Goal: Obtain resource: Download file/media

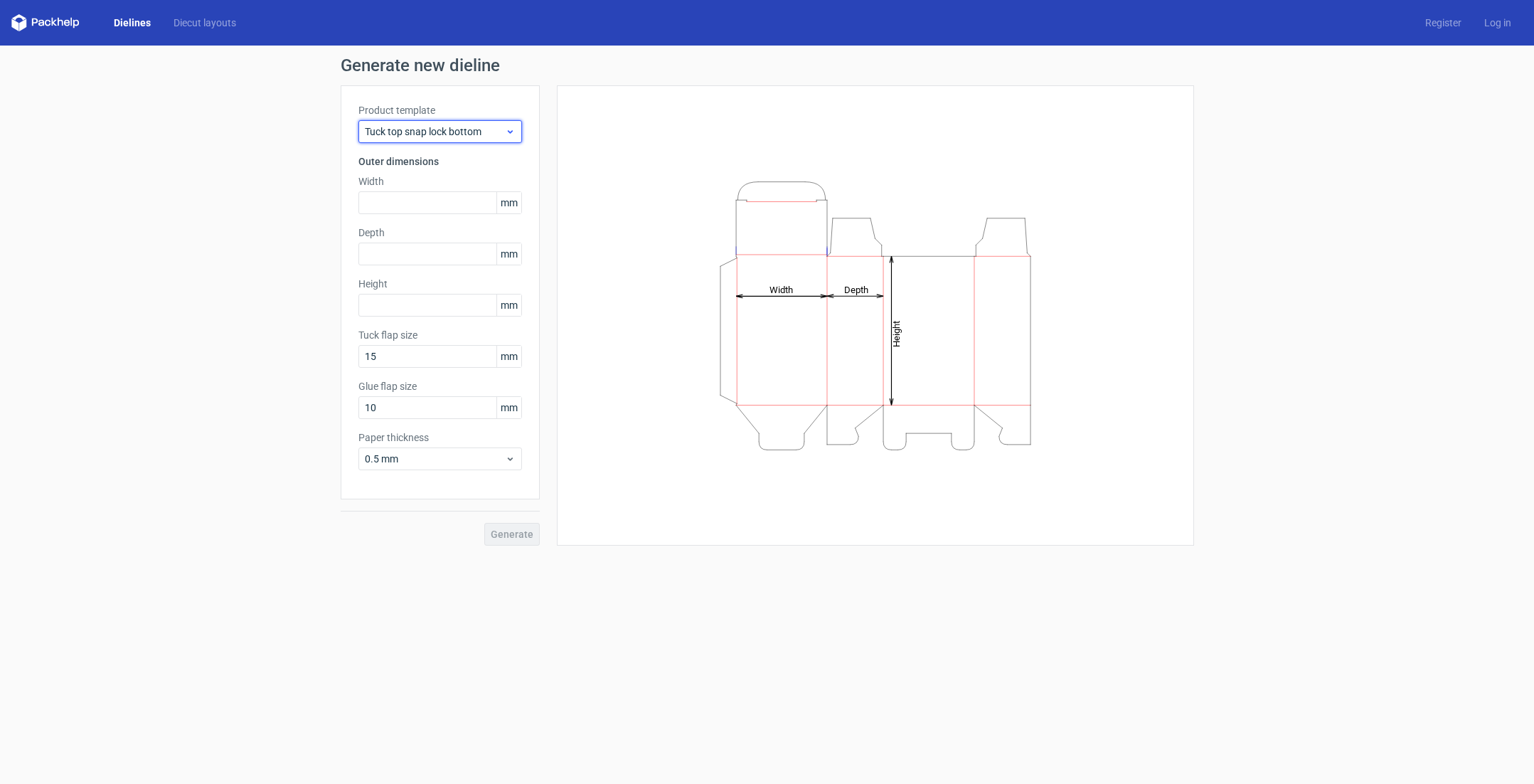
click at [501, 125] on span "Tuck top snap lock bottom" at bounding box center [435, 131] width 140 height 14
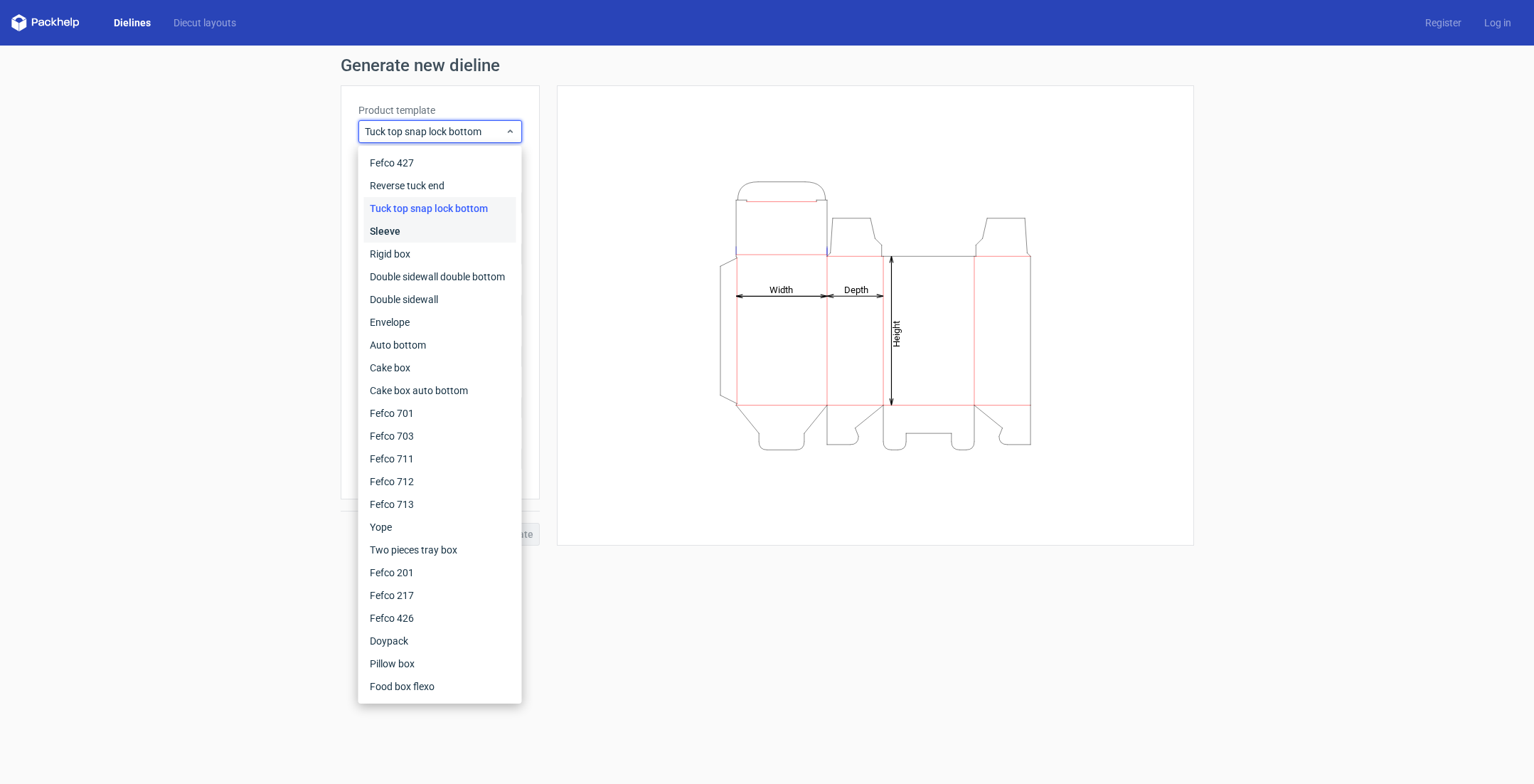
click at [388, 240] on div "Sleeve" at bounding box center [440, 231] width 152 height 23
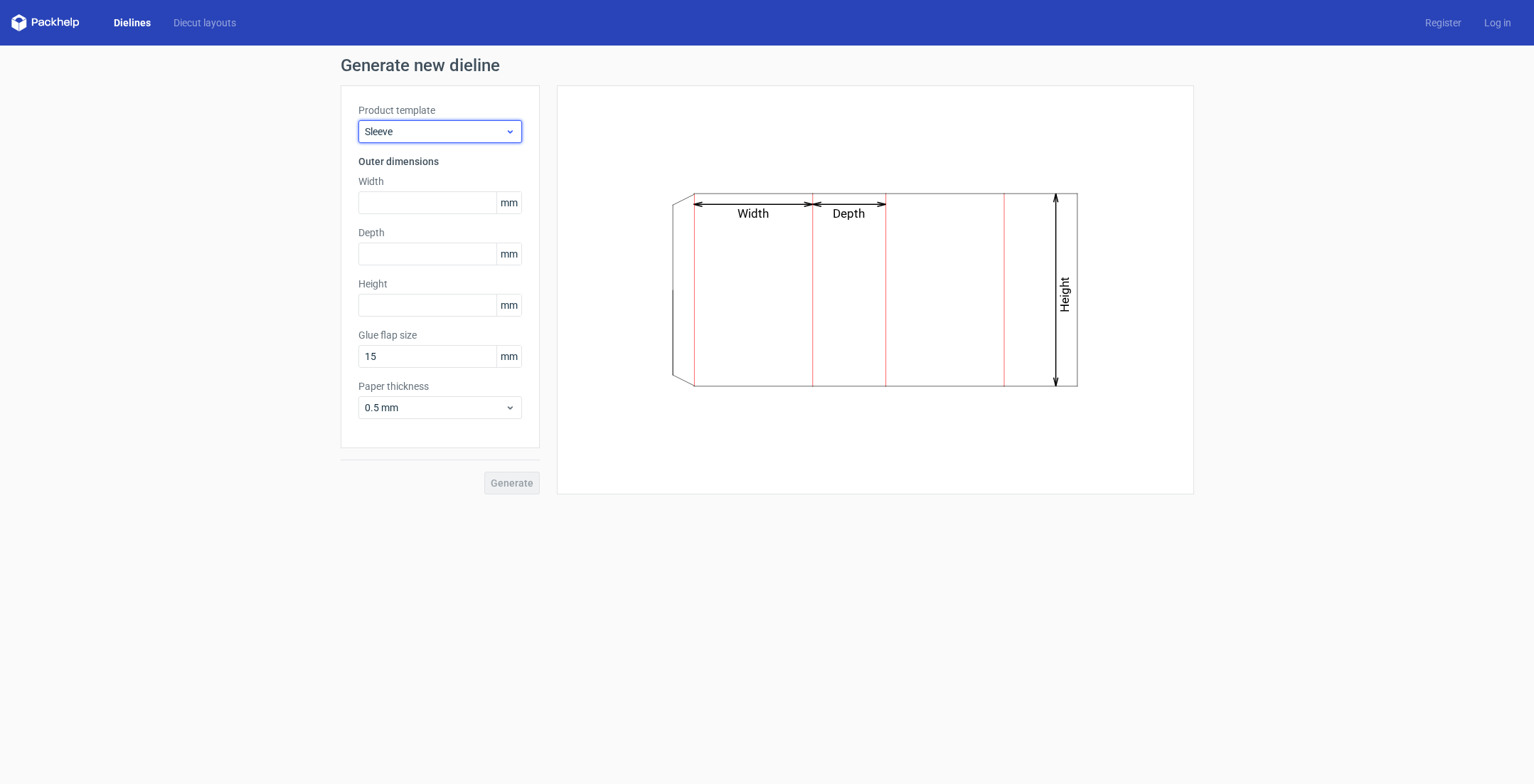
click at [485, 128] on span "Sleeve" at bounding box center [435, 131] width 140 height 14
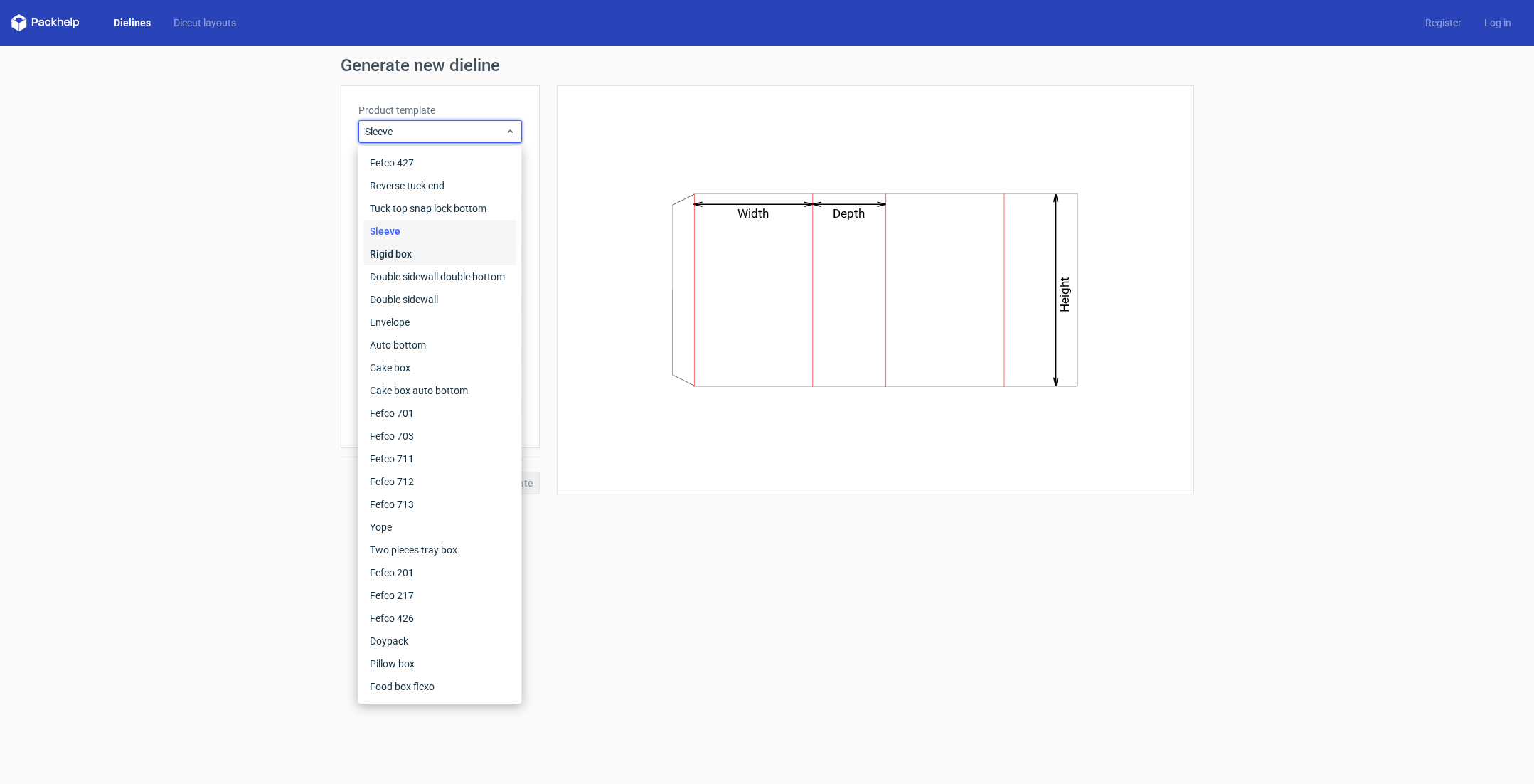
click at [410, 258] on div "Rigid box" at bounding box center [440, 254] width 152 height 23
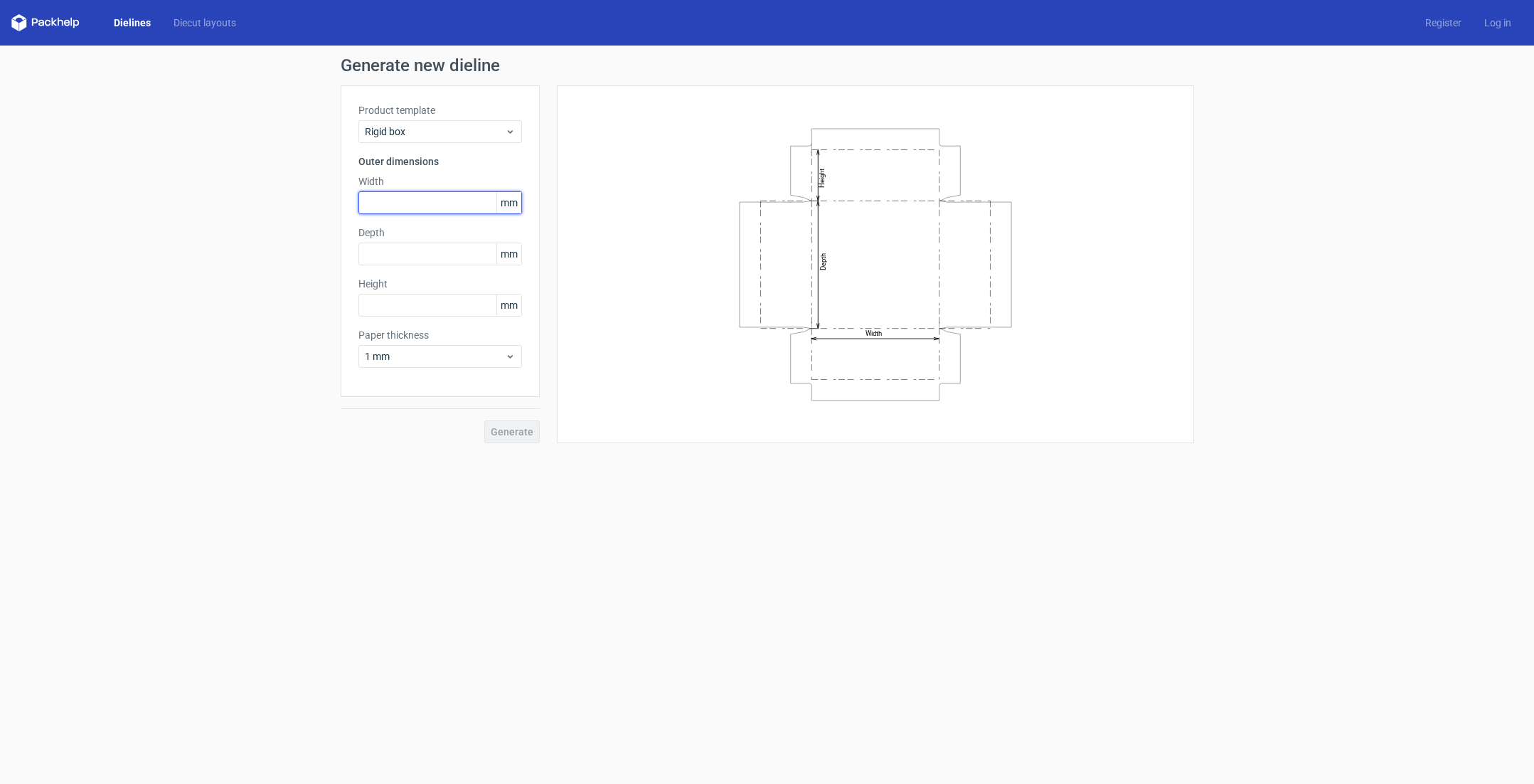
click at [451, 203] on input "text" at bounding box center [440, 202] width 163 height 23
click at [415, 163] on h3 "Outer dimensions" at bounding box center [440, 161] width 163 height 14
click at [498, 207] on span "mm" at bounding box center [509, 202] width 25 height 21
click at [518, 203] on span "mm" at bounding box center [509, 202] width 25 height 21
click at [484, 203] on input "text" at bounding box center [440, 202] width 163 height 23
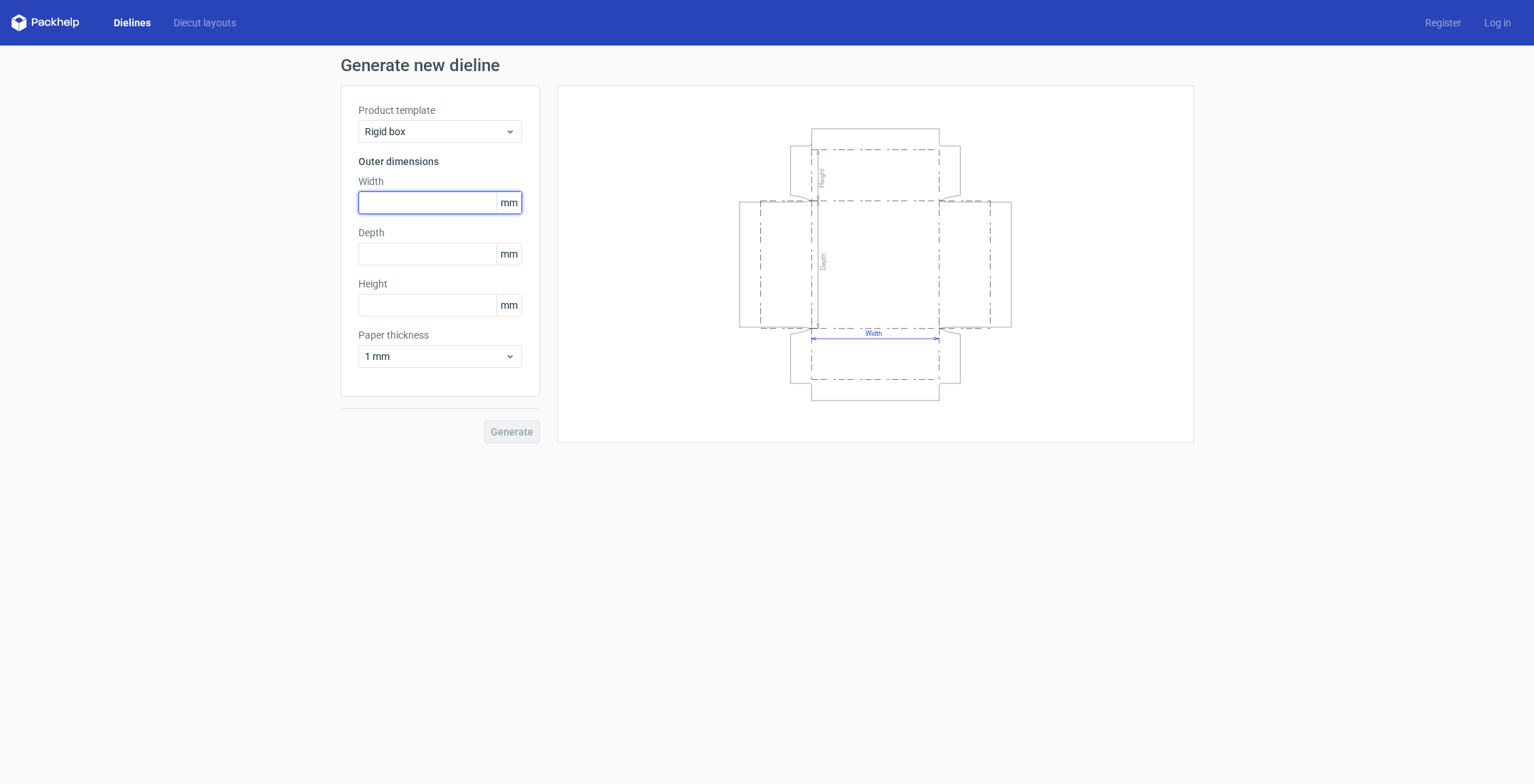
click at [438, 203] on input "text" at bounding box center [440, 202] width 163 height 23
click at [327, 179] on div "Generate new dieline Product template Rigid box Outer dimensions Width mm Depth…" at bounding box center [767, 249] width 1534 height 409
copy label "Width"
click at [417, 197] on input "text" at bounding box center [440, 202] width 163 height 23
paste input "2032"
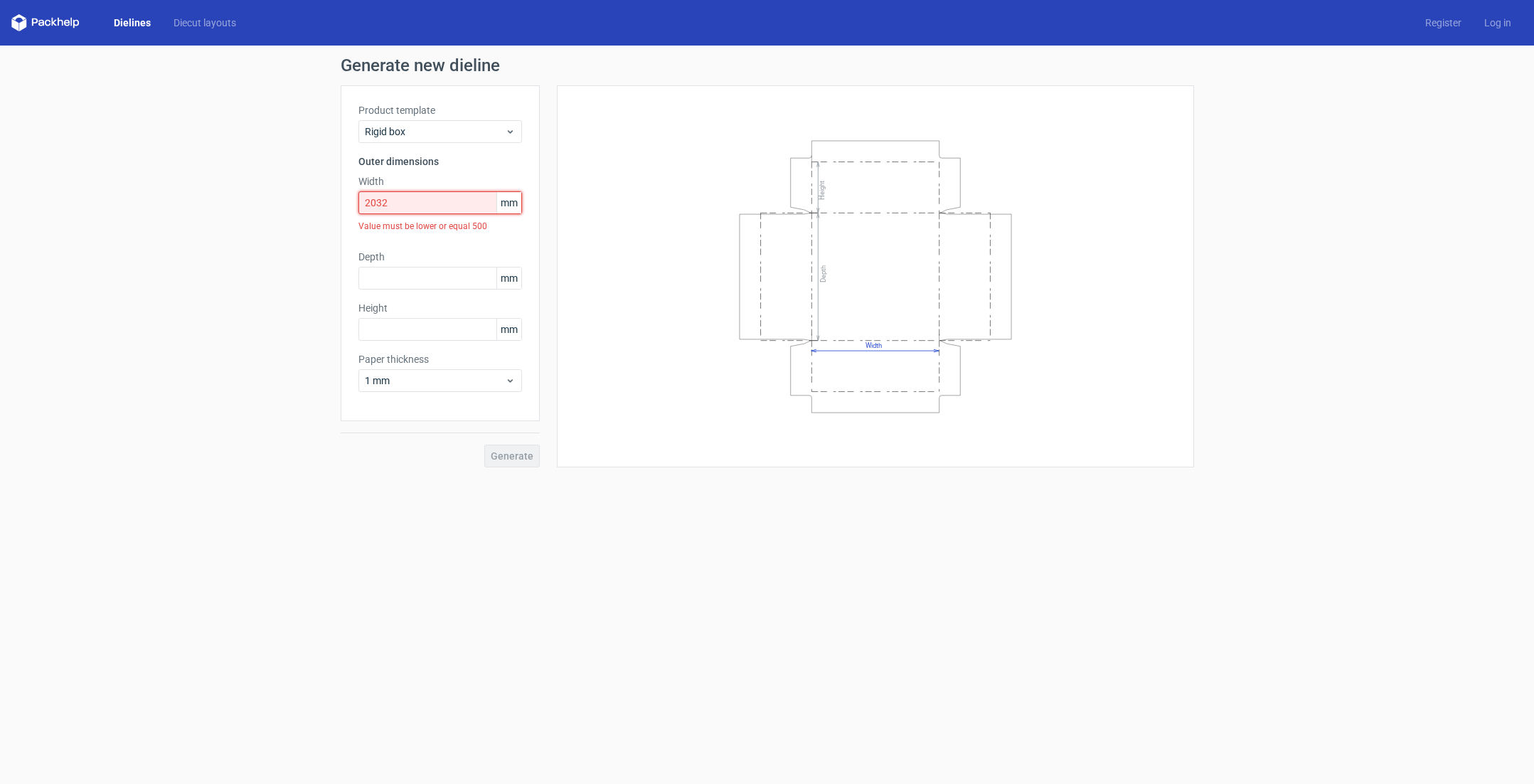
click at [380, 205] on input "2032" at bounding box center [440, 202] width 163 height 23
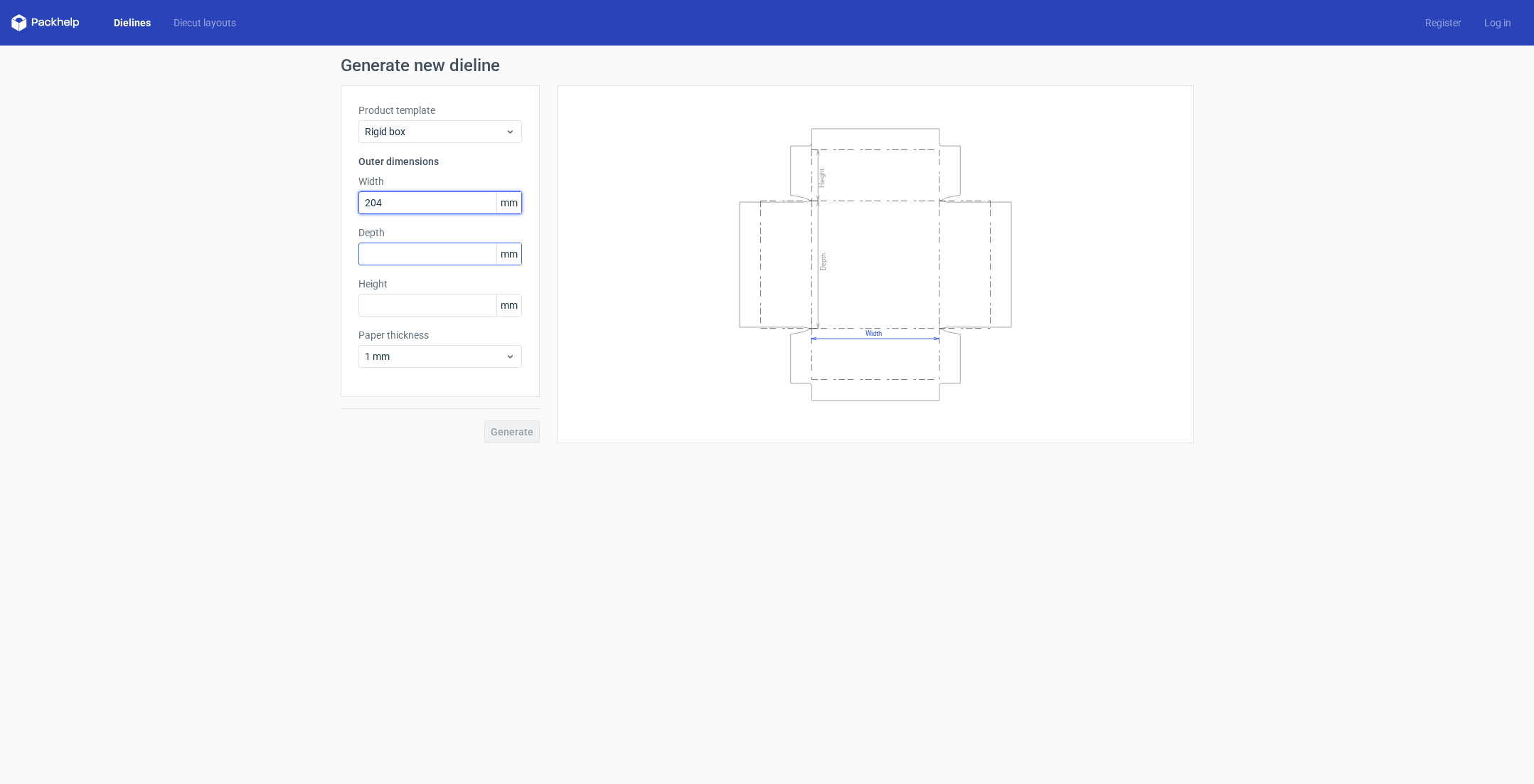
type input "204"
drag, startPoint x: 472, startPoint y: 249, endPoint x: 500, endPoint y: 255, distance: 28.6
click at [472, 249] on input "text" at bounding box center [440, 254] width 163 height 23
click at [389, 315] on input "text" at bounding box center [440, 305] width 163 height 23
paste input "127"
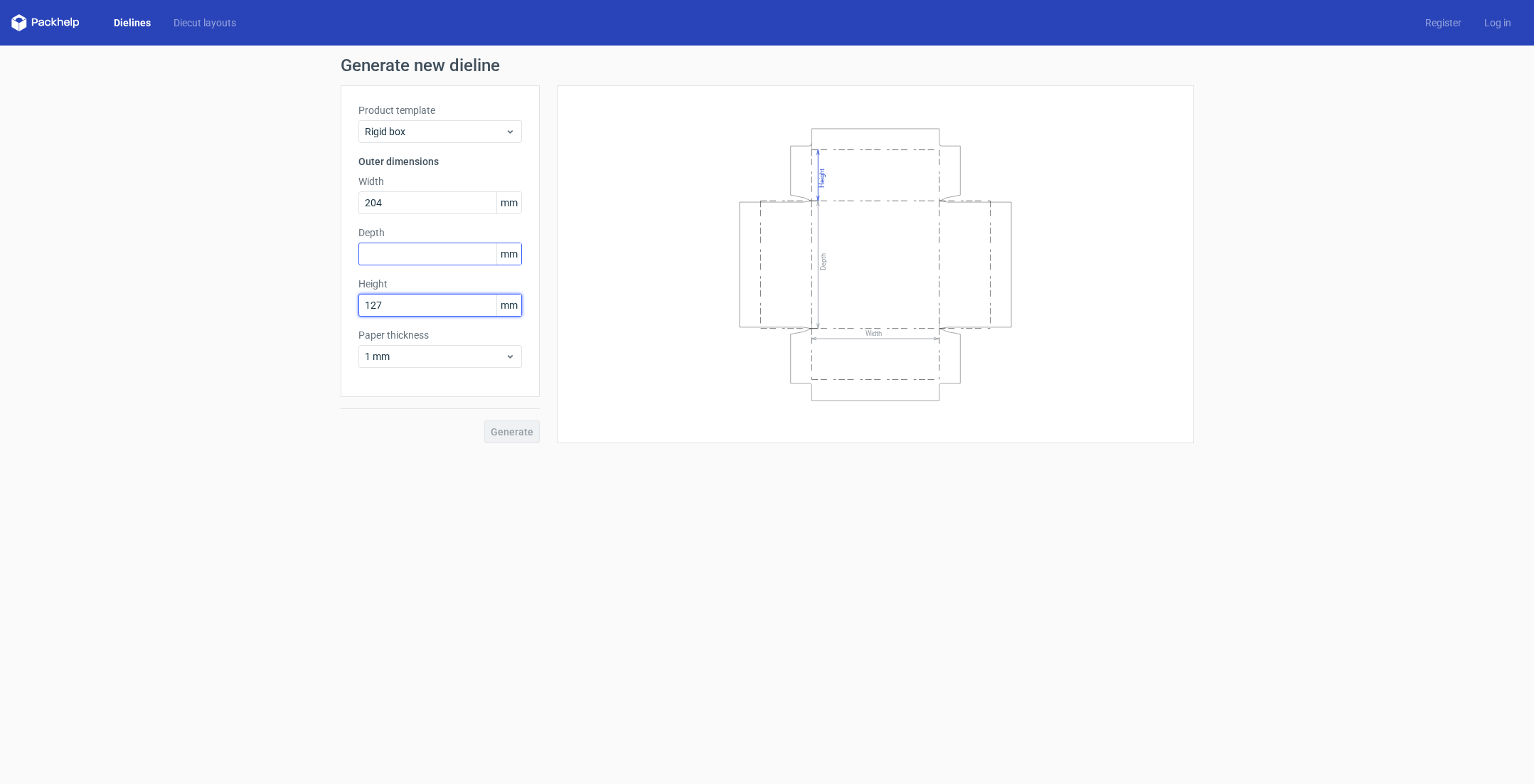
type input "127"
click at [387, 246] on input "text" at bounding box center [440, 254] width 163 height 23
click at [419, 258] on input "text" at bounding box center [440, 254] width 163 height 23
type input "39"
click at [437, 352] on span "1 mm" at bounding box center [435, 356] width 140 height 14
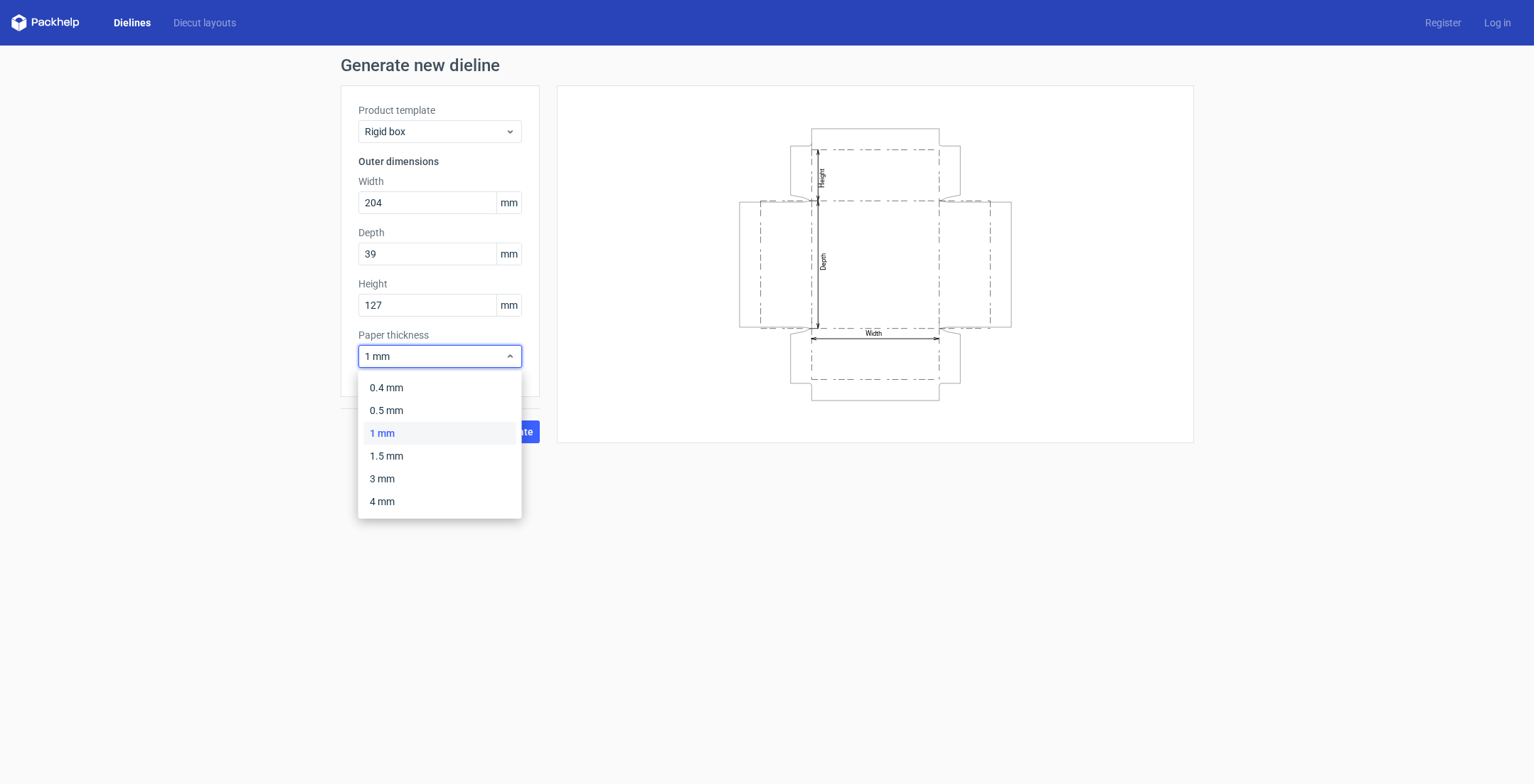
click at [572, 419] on div "Width Depth Height" at bounding box center [876, 263] width 637 height 357
click at [511, 433] on span "Generate" at bounding box center [512, 431] width 42 height 10
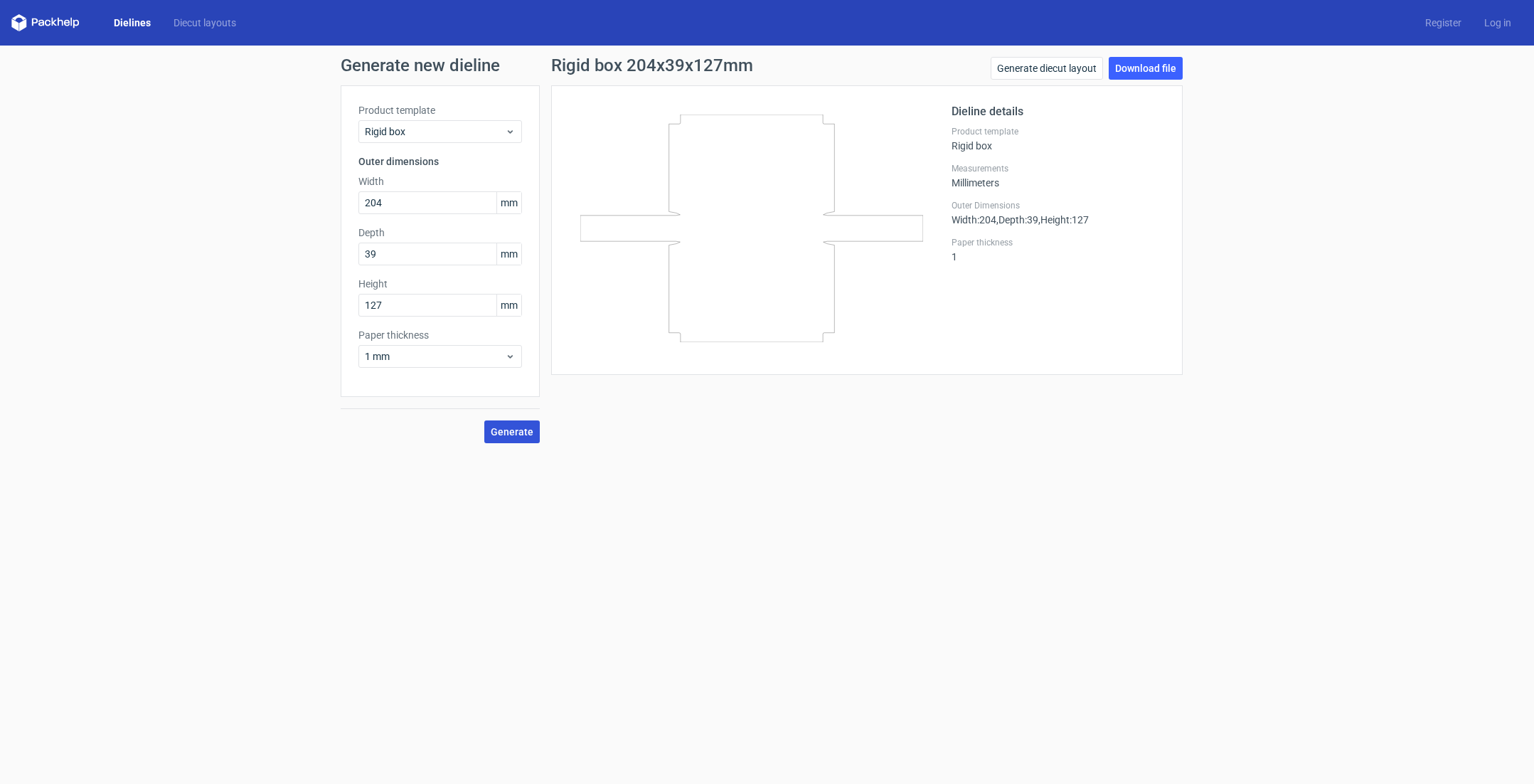
drag, startPoint x: 758, startPoint y: 216, endPoint x: 756, endPoint y: 249, distance: 33.1
click at [744, 246] on icon at bounding box center [752, 228] width 343 height 227
click at [1154, 66] on link "Download file" at bounding box center [1146, 68] width 74 height 23
click at [1146, 71] on link "Download file" at bounding box center [1146, 68] width 74 height 23
